Goal: Information Seeking & Learning: Learn about a topic

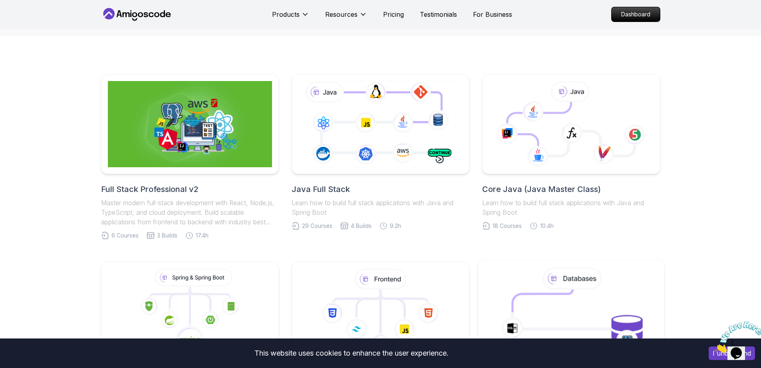
scroll to position [335, 0]
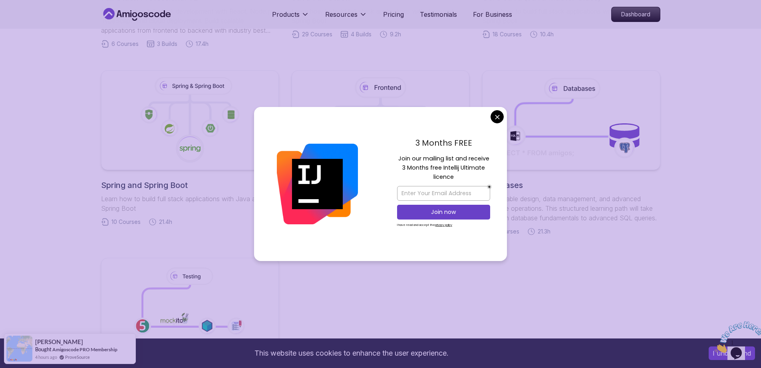
click at [495, 116] on body "This website uses cookies to enhance the user experience. I understand Products…" at bounding box center [380, 258] width 761 height 1186
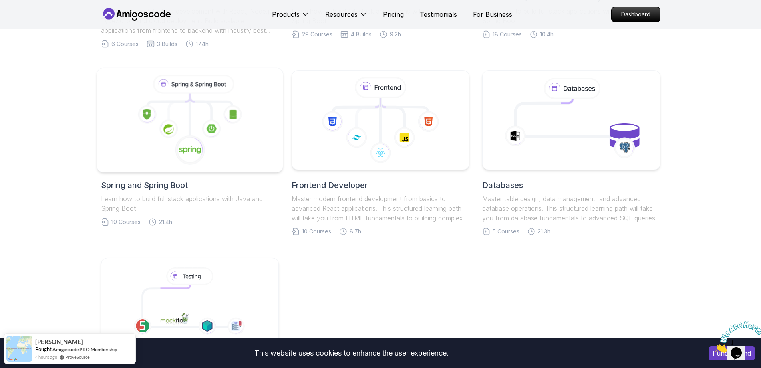
click at [167, 117] on icon at bounding box center [189, 120] width 172 height 91
